Goal: Information Seeking & Learning: Find specific fact

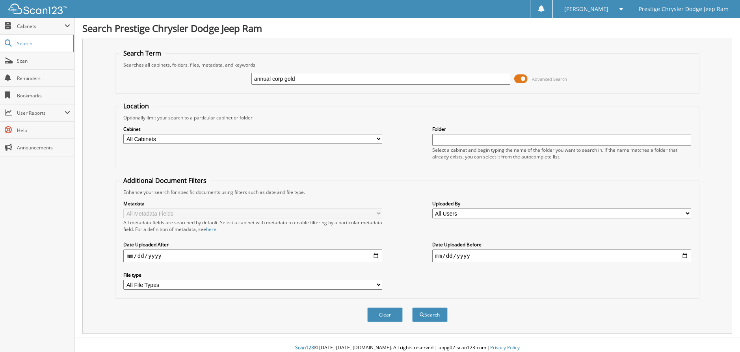
type input "annual corp gold"
click at [519, 78] on span at bounding box center [520, 79] width 13 height 12
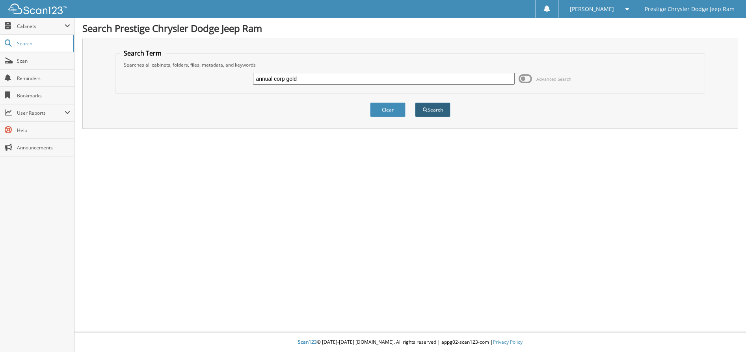
click at [433, 111] on button "Search" at bounding box center [432, 109] width 35 height 15
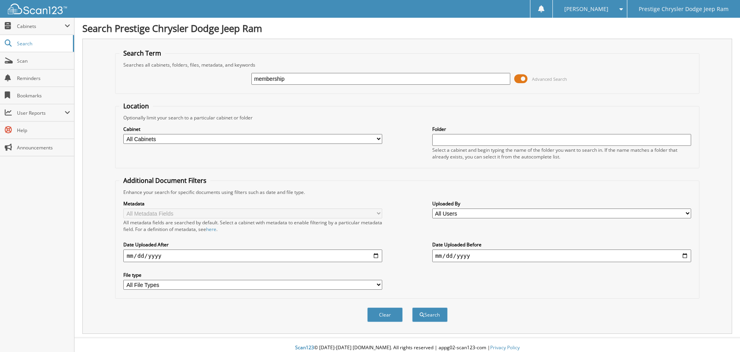
type input "membership"
click at [518, 79] on span at bounding box center [520, 79] width 13 height 12
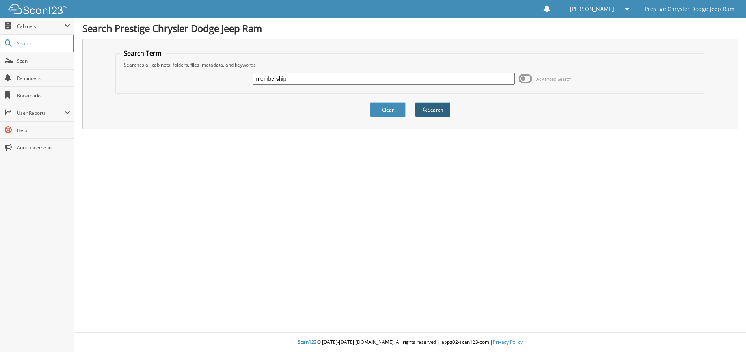
click at [438, 114] on button "Search" at bounding box center [432, 109] width 35 height 15
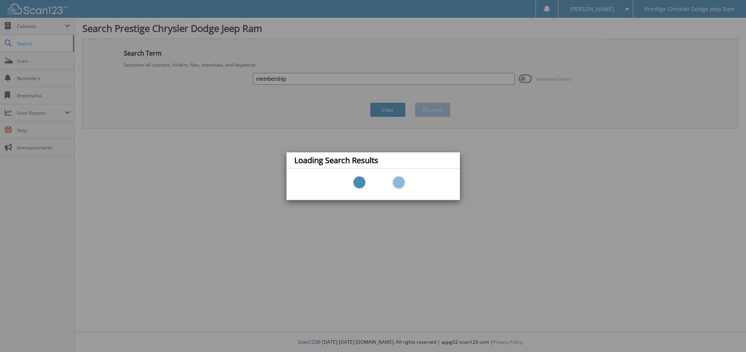
click at [573, 242] on div "Loading Search Results" at bounding box center [373, 176] width 746 height 352
